Goal: Navigation & Orientation: Find specific page/section

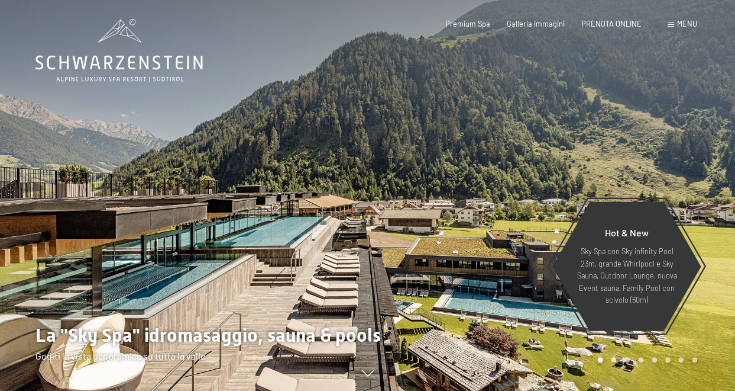
click at [680, 27] on span "Menu" at bounding box center [688, 23] width 20 height 9
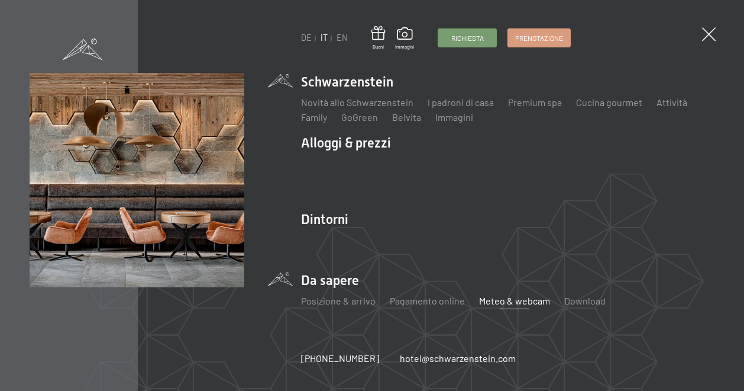
click at [502, 300] on link "Meteo & webcam" at bounding box center [514, 300] width 71 height 11
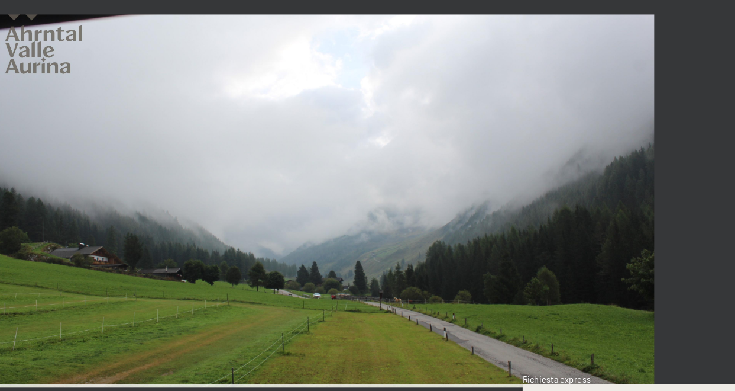
scroll to position [2012, 0]
